Goal: Information Seeking & Learning: Check status

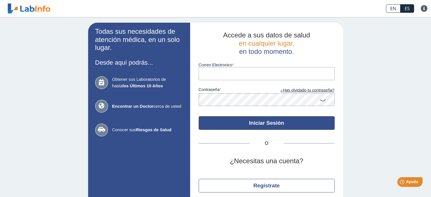
type input "[EMAIL_ADDRESS][DOMAIN_NAME]"
click at [233, 129] on button "Iniciar Sesión" at bounding box center [267, 123] width 136 height 14
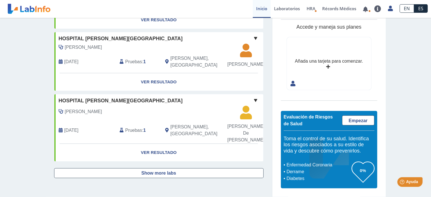
scroll to position [582, 0]
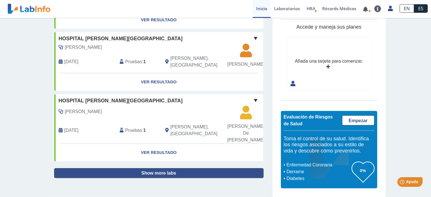
click at [144, 172] on button "Show more labs" at bounding box center [158, 173] width 209 height 10
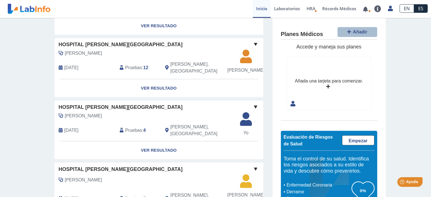
scroll to position [890, 0]
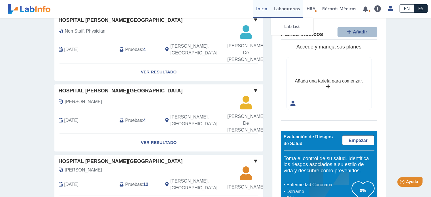
click at [285, 10] on link "Laboratorios" at bounding box center [287, 9] width 33 height 18
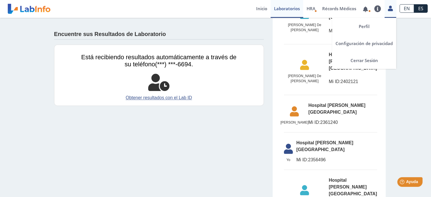
click at [394, 9] on link at bounding box center [391, 7] width 12 height 7
click at [393, 10] on icon at bounding box center [390, 8] width 5 height 4
click at [390, 8] on icon at bounding box center [390, 8] width 5 height 4
click at [368, 25] on link "Perfil" at bounding box center [364, 26] width 64 height 17
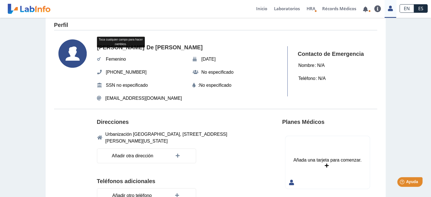
scroll to position [0, 0]
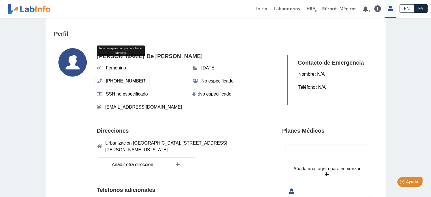
click at [134, 79] on span "[PHONE_NUMBER]" at bounding box center [126, 81] width 44 height 10
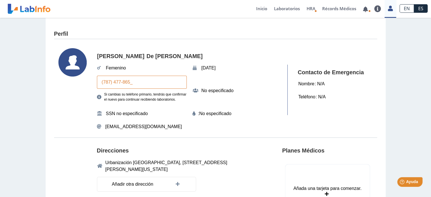
type input "[PHONE_NUMBER]"
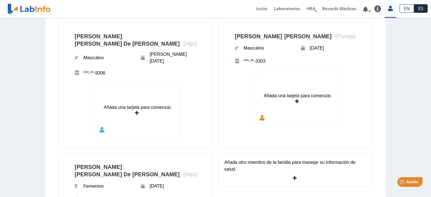
scroll to position [293, 0]
click at [290, 58] on div "[PERSON_NAME] (Pareja) Masculino [DATE] ***-**-3303" at bounding box center [298, 47] width 127 height 38
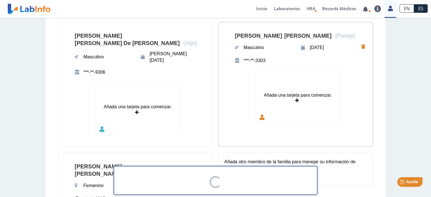
click at [289, 60] on div "[PERSON_NAME] (Pareja) Masculino [DATE] ***-**-3303" at bounding box center [298, 47] width 127 height 38
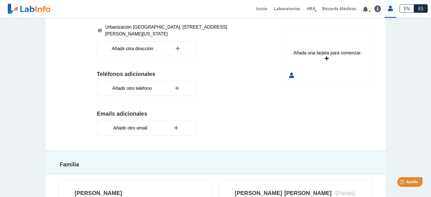
scroll to position [111, 0]
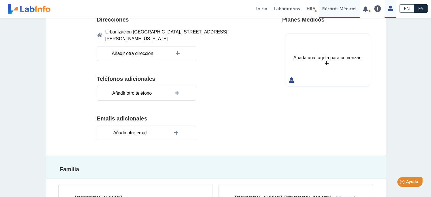
click at [343, 8] on link "Récords Médicos" at bounding box center [339, 9] width 41 height 18
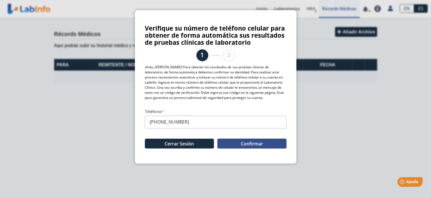
click at [258, 141] on button "Confirmar" at bounding box center [251, 144] width 69 height 10
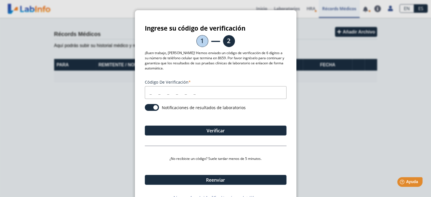
click at [156, 97] on input "Código de verificación" at bounding box center [216, 92] width 142 height 13
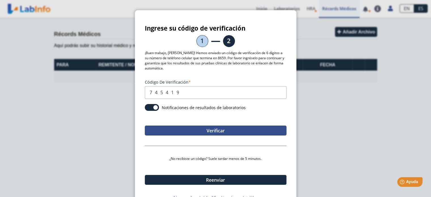
type input "745419"
click at [191, 132] on button "Verificar" at bounding box center [216, 131] width 142 height 10
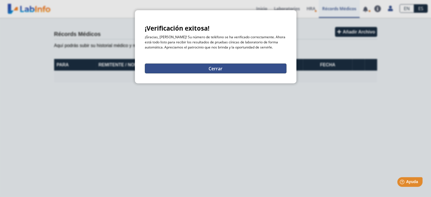
click at [235, 67] on button "Cerrar" at bounding box center [216, 68] width 142 height 10
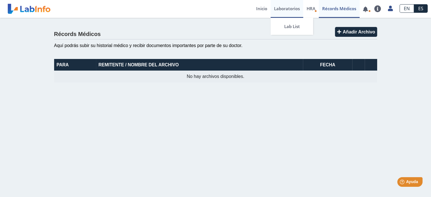
click at [287, 10] on link "Laboratorios" at bounding box center [287, 9] width 33 height 18
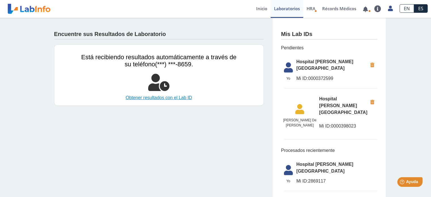
click at [145, 97] on link "Obtener resultados con el Lab ID" at bounding box center [158, 97] width 155 height 7
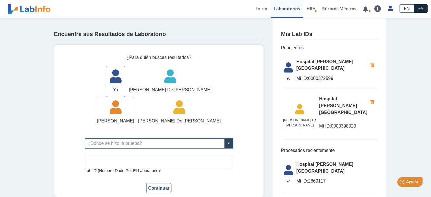
click at [134, 101] on icon at bounding box center [115, 109] width 37 height 17
click at [228, 144] on span at bounding box center [228, 144] width 9 height 10
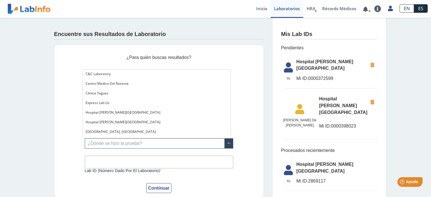
scroll to position [18, 0]
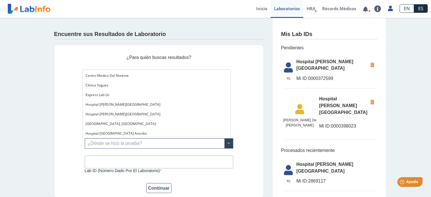
click at [113, 105] on span "Hospital [PERSON_NAME][GEOGRAPHIC_DATA]" at bounding box center [123, 104] width 75 height 5
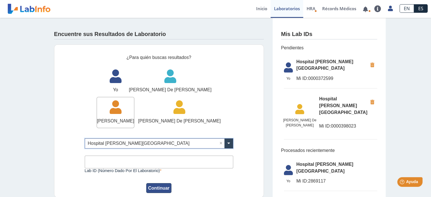
click at [158, 190] on button "Continuar" at bounding box center [159, 188] width 26 height 10
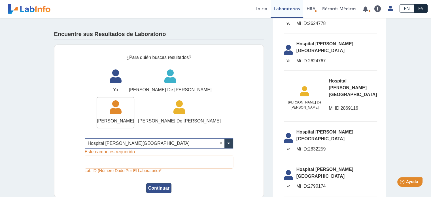
scroll to position [232, 0]
click at [340, 75] on li "[PERSON_NAME] De [PERSON_NAME] De [PERSON_NAME] Hospital [PERSON_NAME][GEOGRAPH…" at bounding box center [330, 98] width 93 height 47
click at [347, 75] on li "[PERSON_NAME] De [PERSON_NAME] De [PERSON_NAME] Hospital [PERSON_NAME][GEOGRAPH…" at bounding box center [330, 98] width 93 height 47
click at [350, 105] on span "Mi ID: 2869116" at bounding box center [353, 108] width 48 height 7
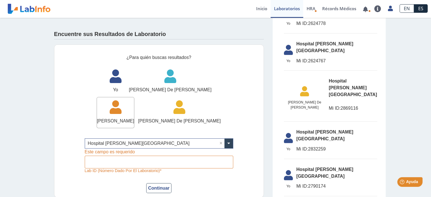
click at [348, 75] on li "[PERSON_NAME] De [PERSON_NAME] De [PERSON_NAME] Hospital [PERSON_NAME][GEOGRAPH…" at bounding box center [330, 98] width 93 height 47
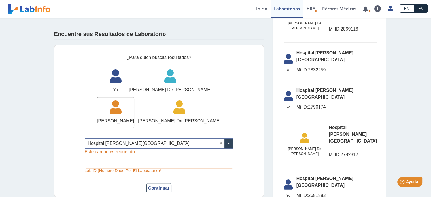
scroll to position [312, 0]
click at [408, 5] on link "EN" at bounding box center [407, 8] width 14 height 9
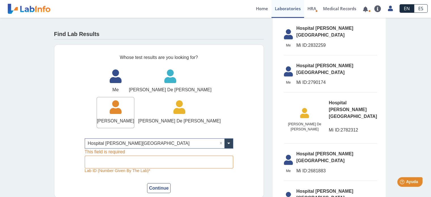
scroll to position [336, 0]
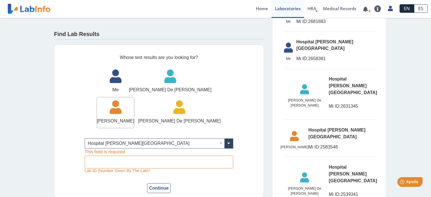
scroll to position [485, 0]
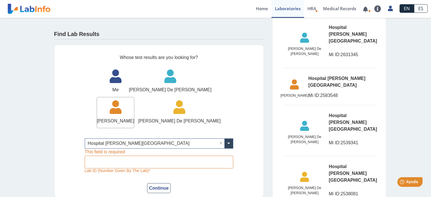
scroll to position [545, 0]
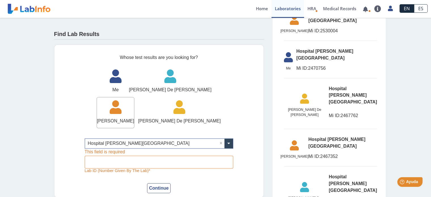
scroll to position [779, 0]
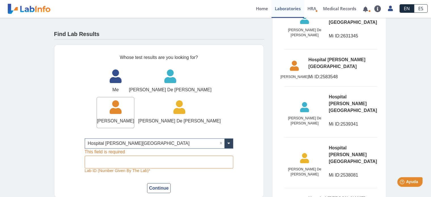
scroll to position [537, 0]
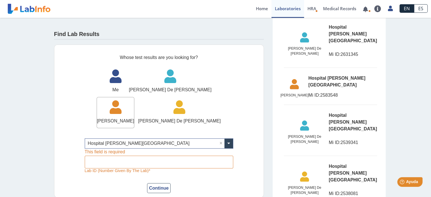
click at [387, 4] on link at bounding box center [391, 7] width 12 height 7
click at [337, 14] on link "Medical Records" at bounding box center [340, 9] width 40 height 18
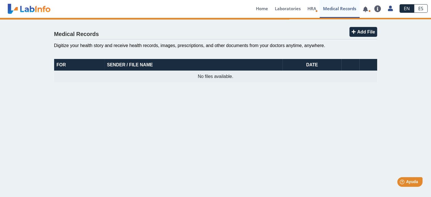
click at [368, 16] on span at bounding box center [366, 9] width 12 height 18
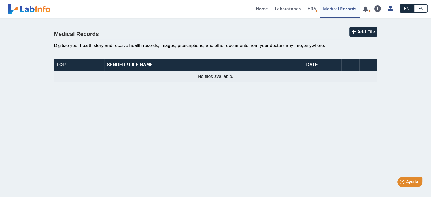
click at [251, 138] on main "Medical Records Add File Digitize your health story and receive health records,…" at bounding box center [215, 107] width 431 height 179
click at [412, 54] on div "Medical Records Add File Digitize your health story and receive health records,…" at bounding box center [215, 54] width 431 height 73
click at [400, 21] on div "Medical Records Add File Digitize your health story and receive health records,…" at bounding box center [215, 54] width 431 height 73
click at [327, 107] on main "Medical Records Add File Digitize your health story and receive health records,…" at bounding box center [215, 107] width 431 height 179
click at [348, 101] on main "Medical Records Add File Digitize your health story and receive health records,…" at bounding box center [215, 107] width 431 height 179
